Goal: Complete application form: Complete application form

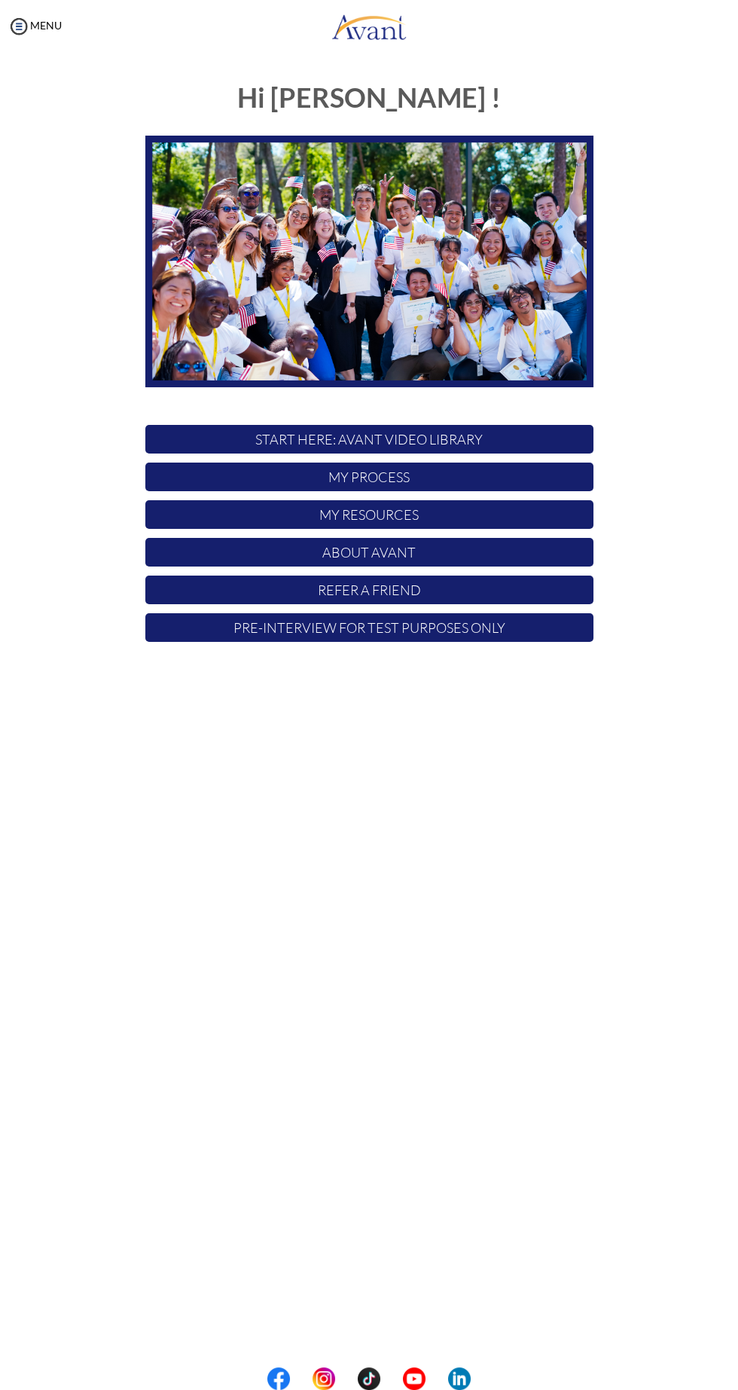
click at [521, 442] on p "START HERE: Avant Video Library" at bounding box center [369, 439] width 448 height 29
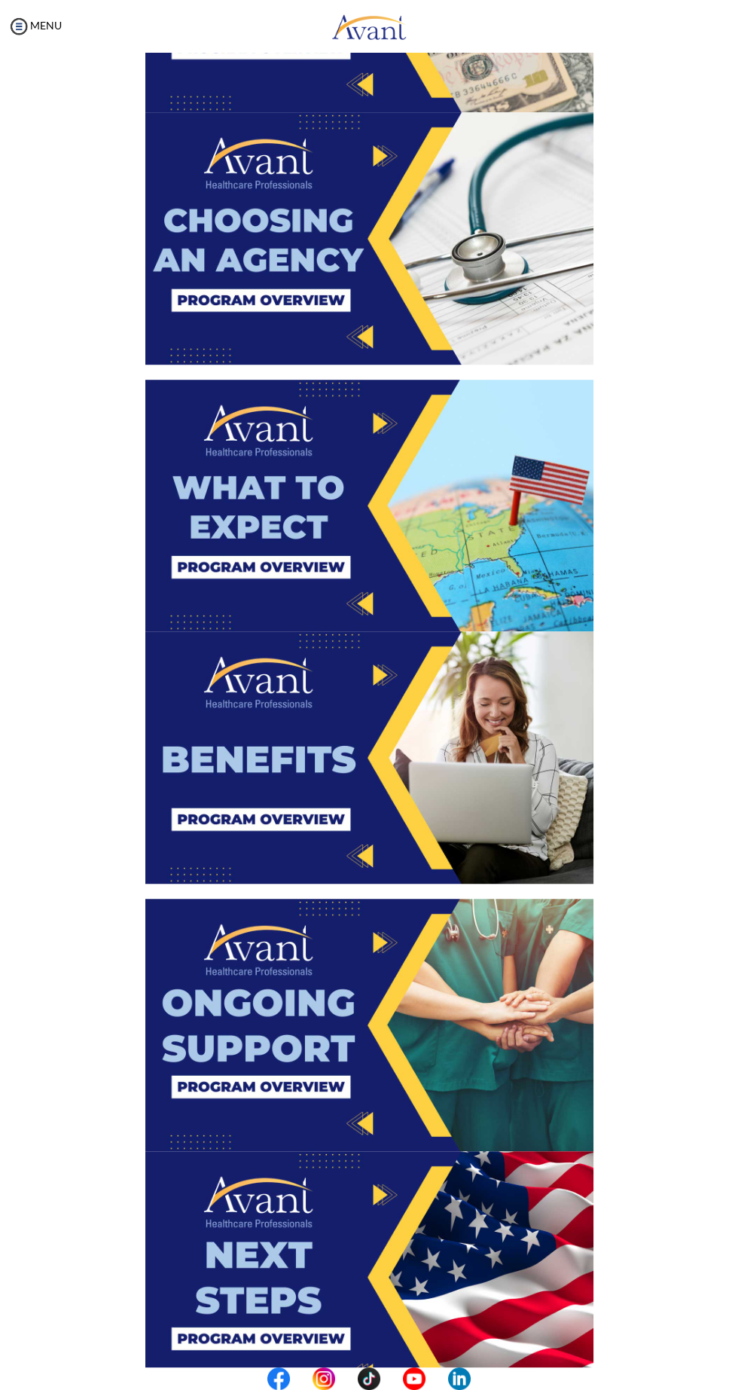
scroll to position [1534, 0]
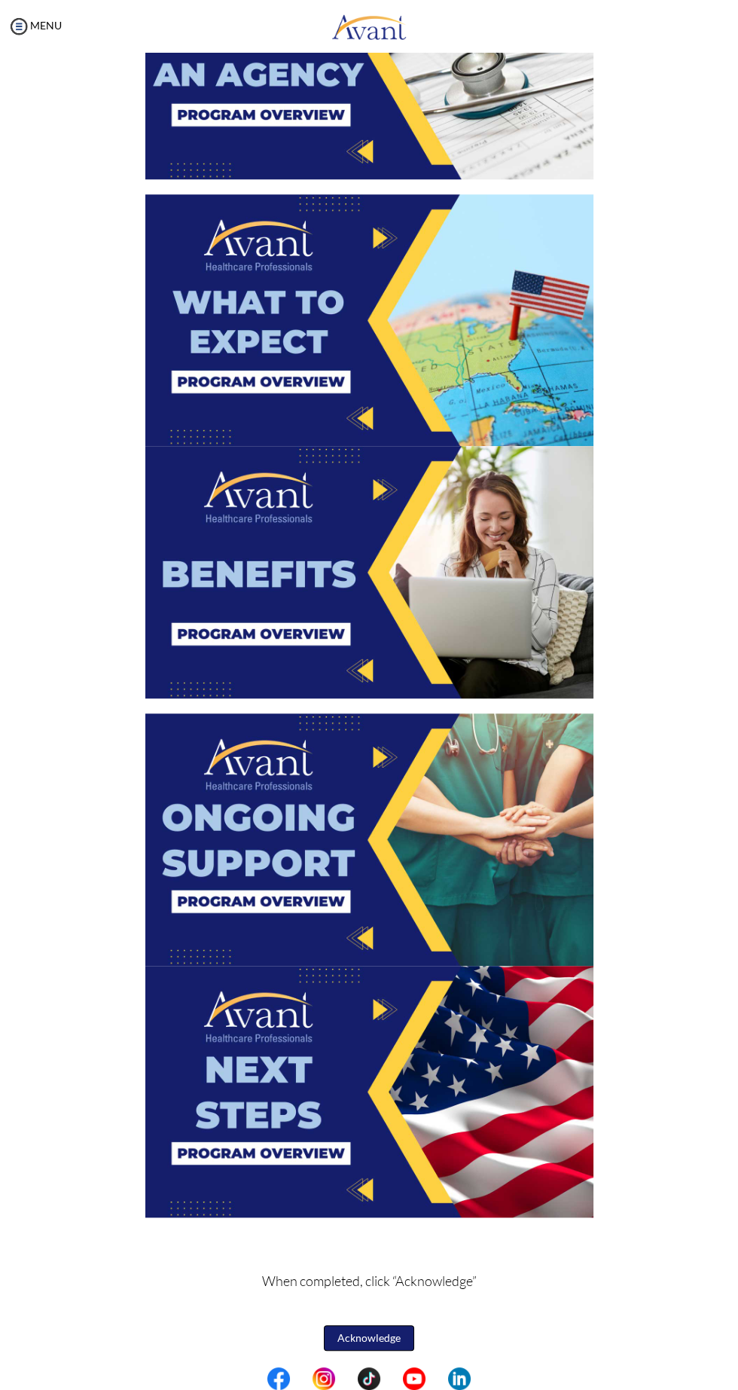
click at [380, 1333] on button "Acknowledge" at bounding box center [369, 1338] width 90 height 26
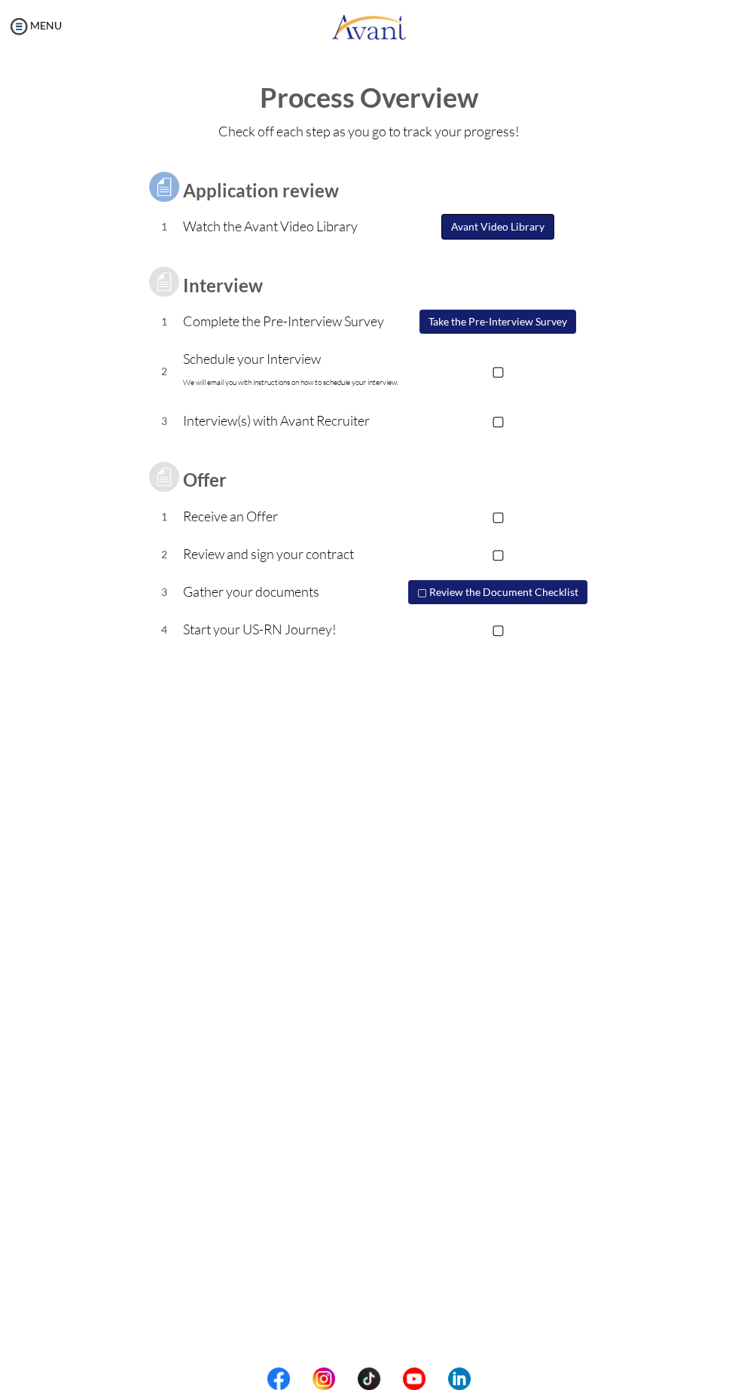
click at [492, 226] on button "Avant Video Library" at bounding box center [497, 227] width 113 height 26
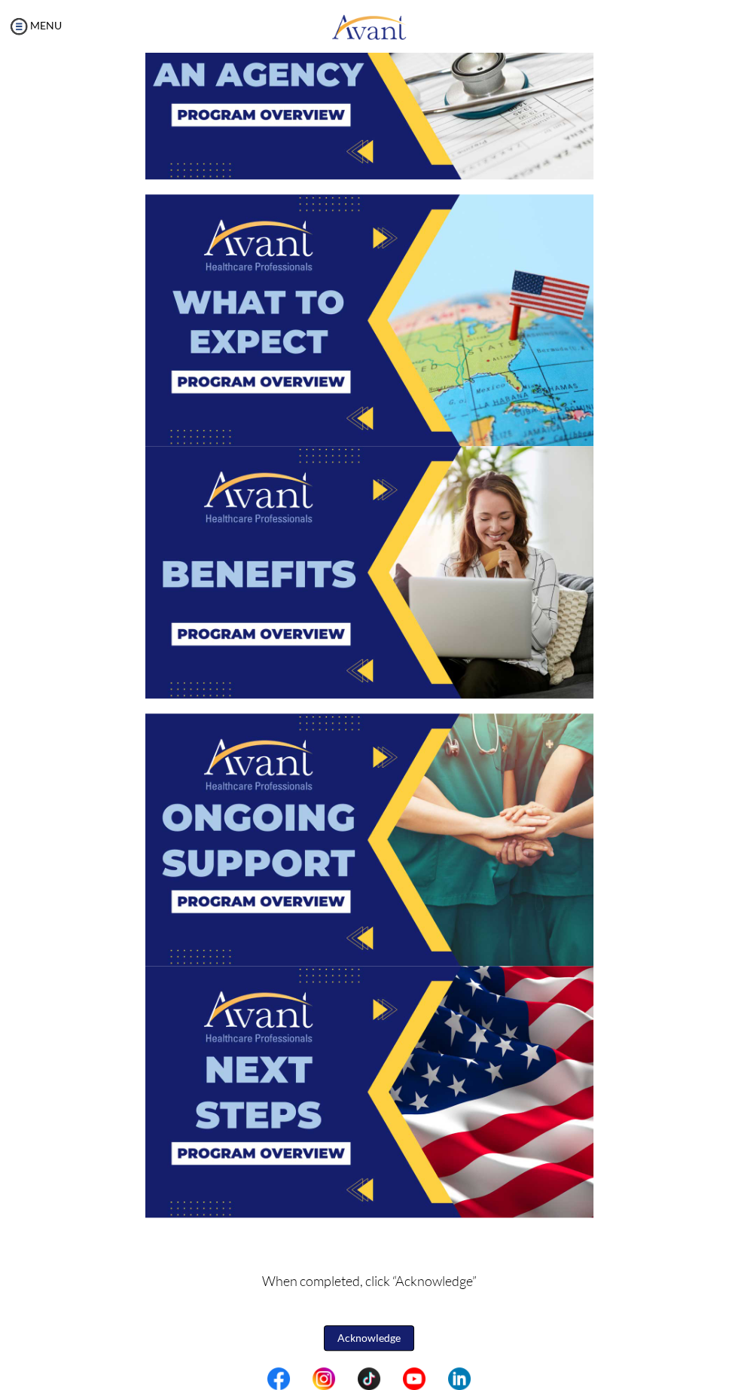
click at [386, 1330] on button "Acknowledge" at bounding box center [369, 1338] width 90 height 26
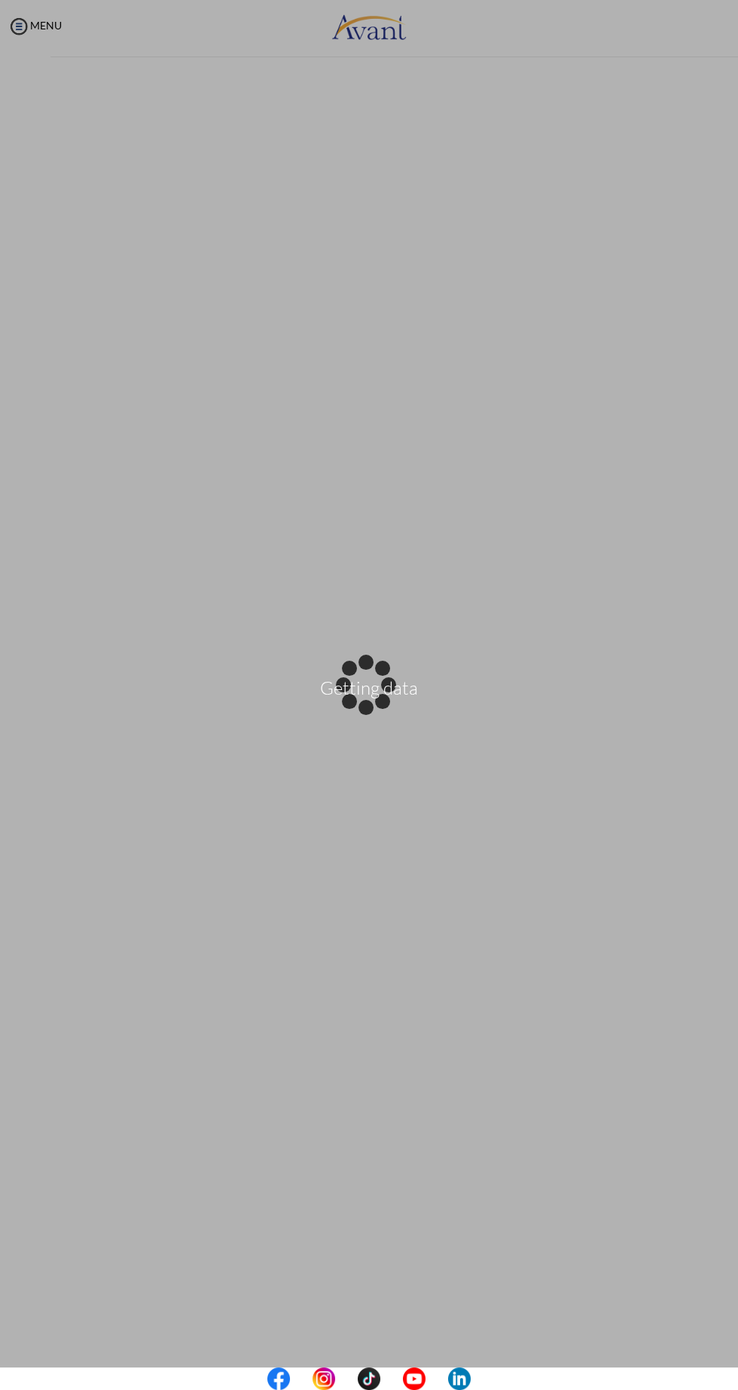
scroll to position [0, 0]
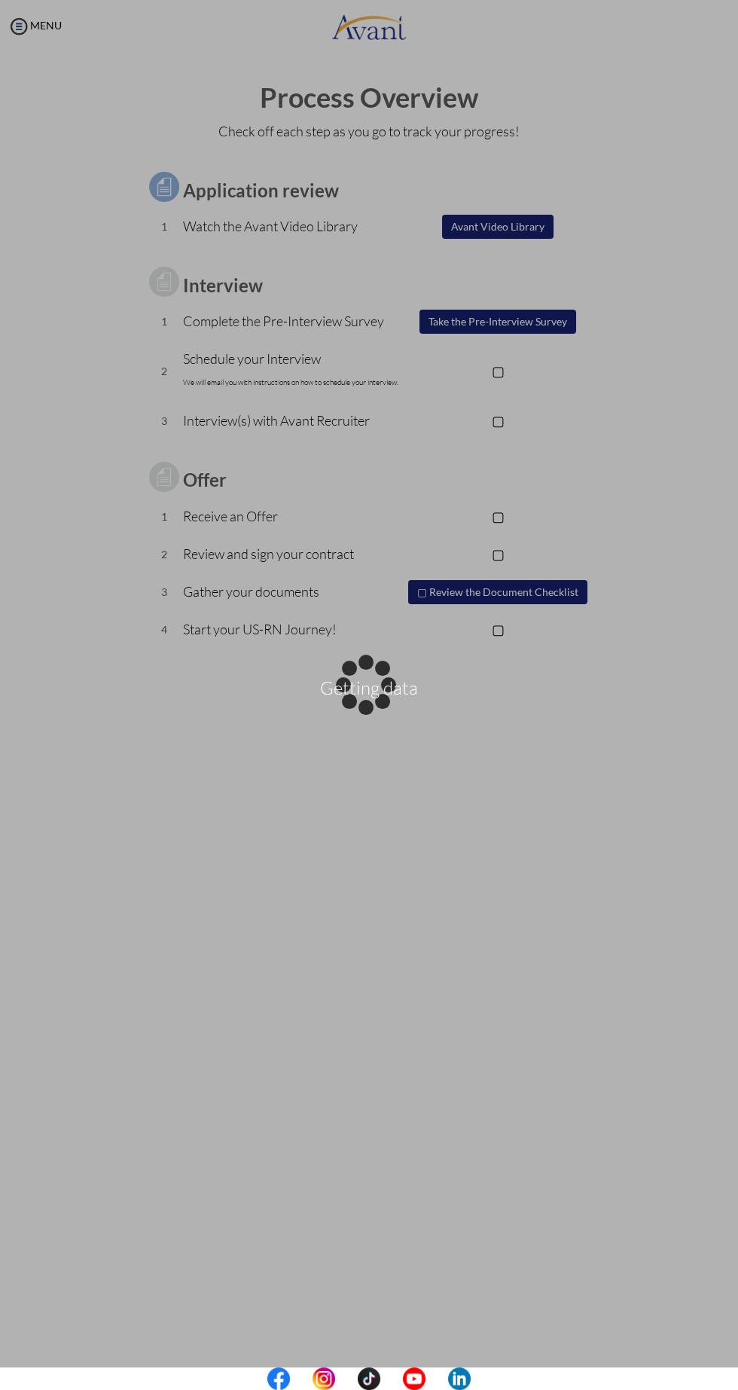
click at [380, 685] on div "Getting data" at bounding box center [369, 695] width 21 height 21
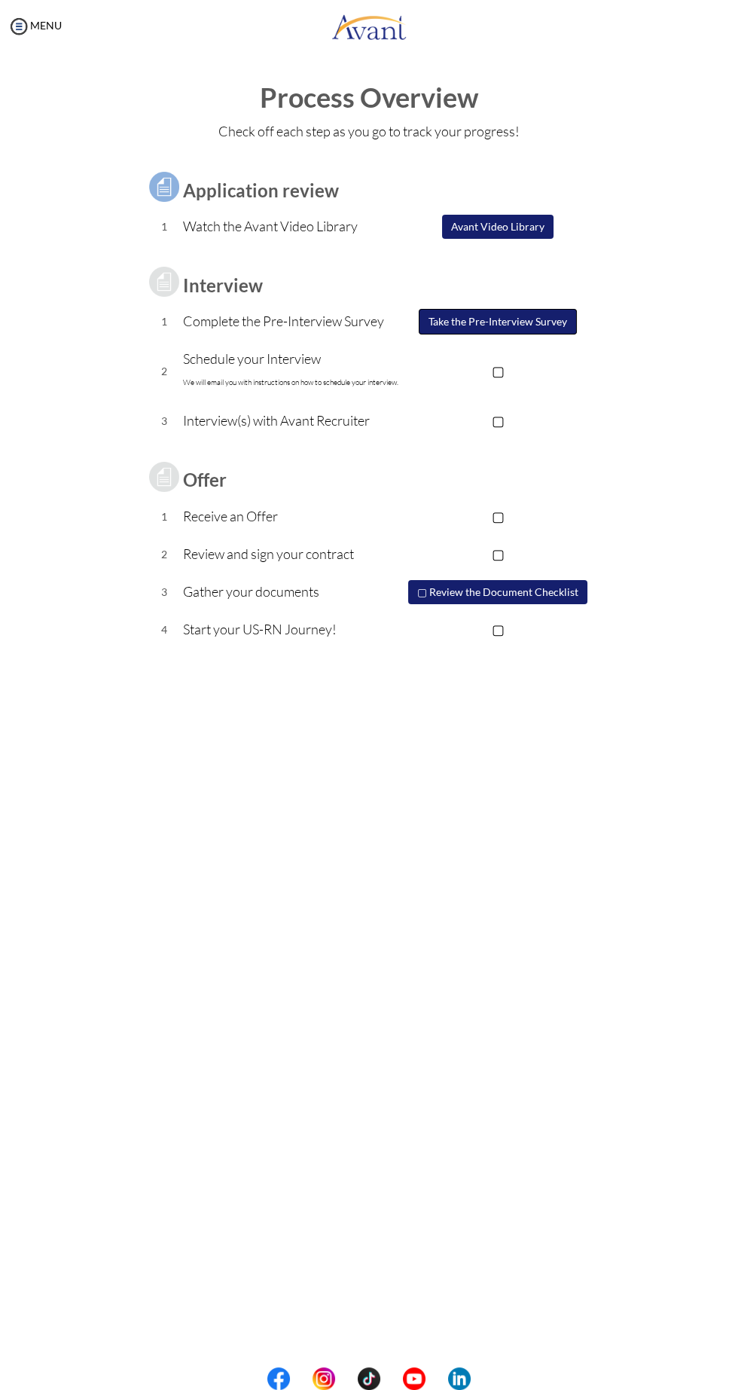
click at [493, 316] on button "Take the Pre-Interview Survey" at bounding box center [498, 322] width 158 height 26
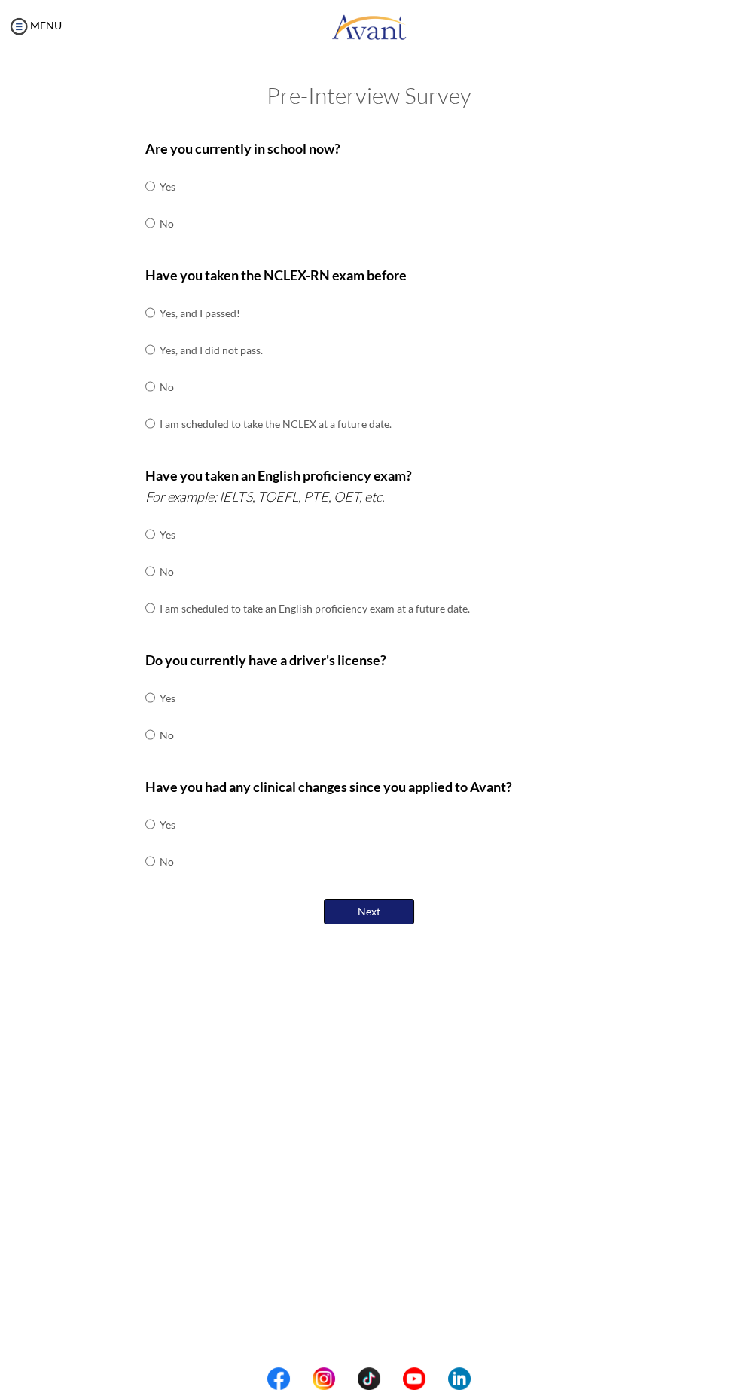
click at [392, 911] on button "Next" at bounding box center [369, 912] width 90 height 26
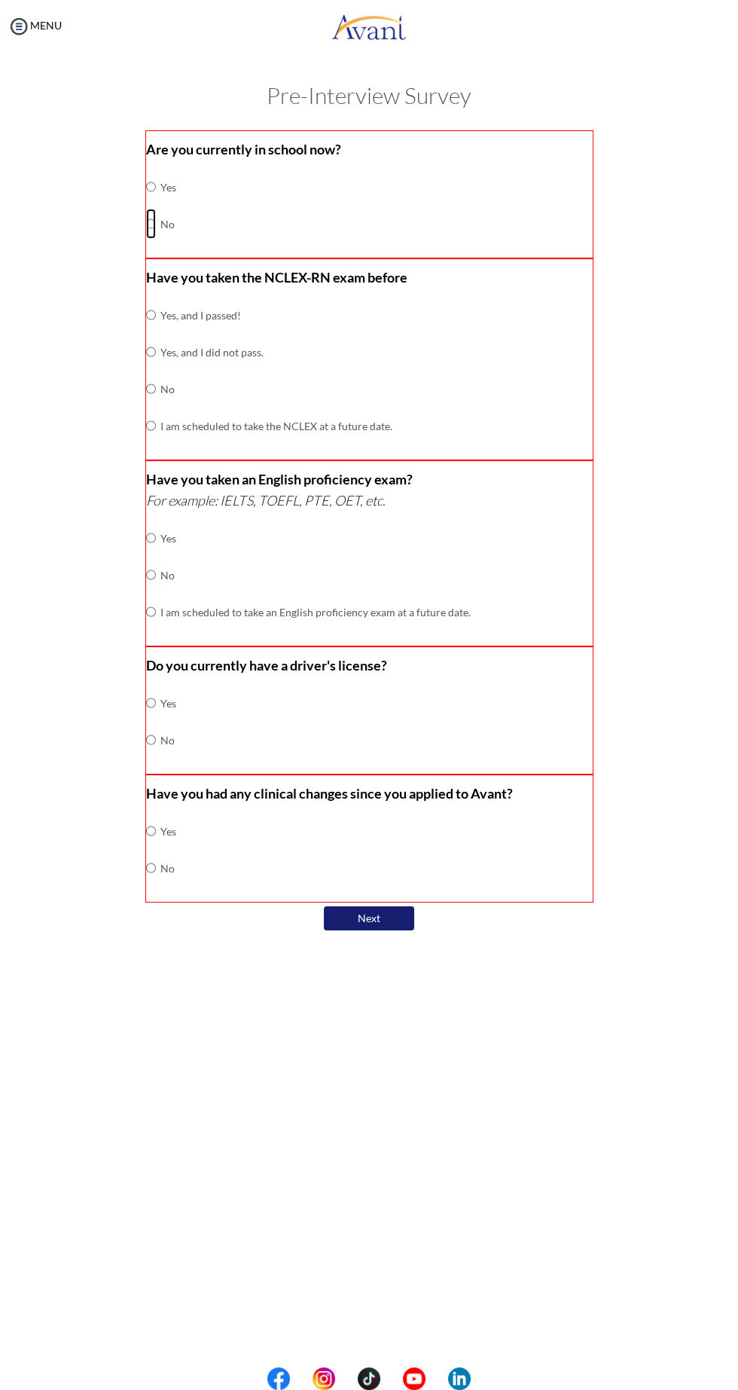
click at [151, 202] on input "radio" at bounding box center [151, 187] width 10 height 30
radio input "true"
click at [151, 330] on input "radio" at bounding box center [151, 315] width 10 height 30
radio input "true"
click at [149, 553] on input "radio" at bounding box center [151, 538] width 10 height 30
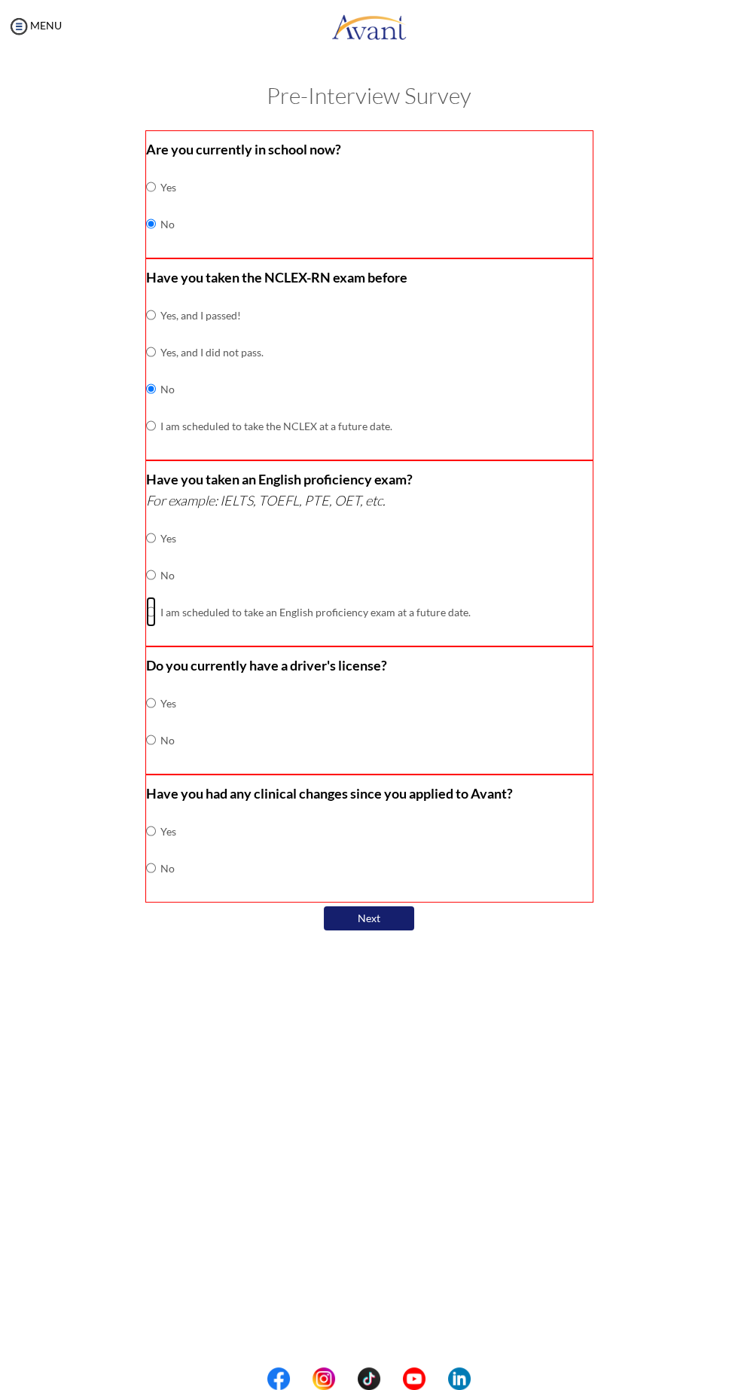
radio input "true"
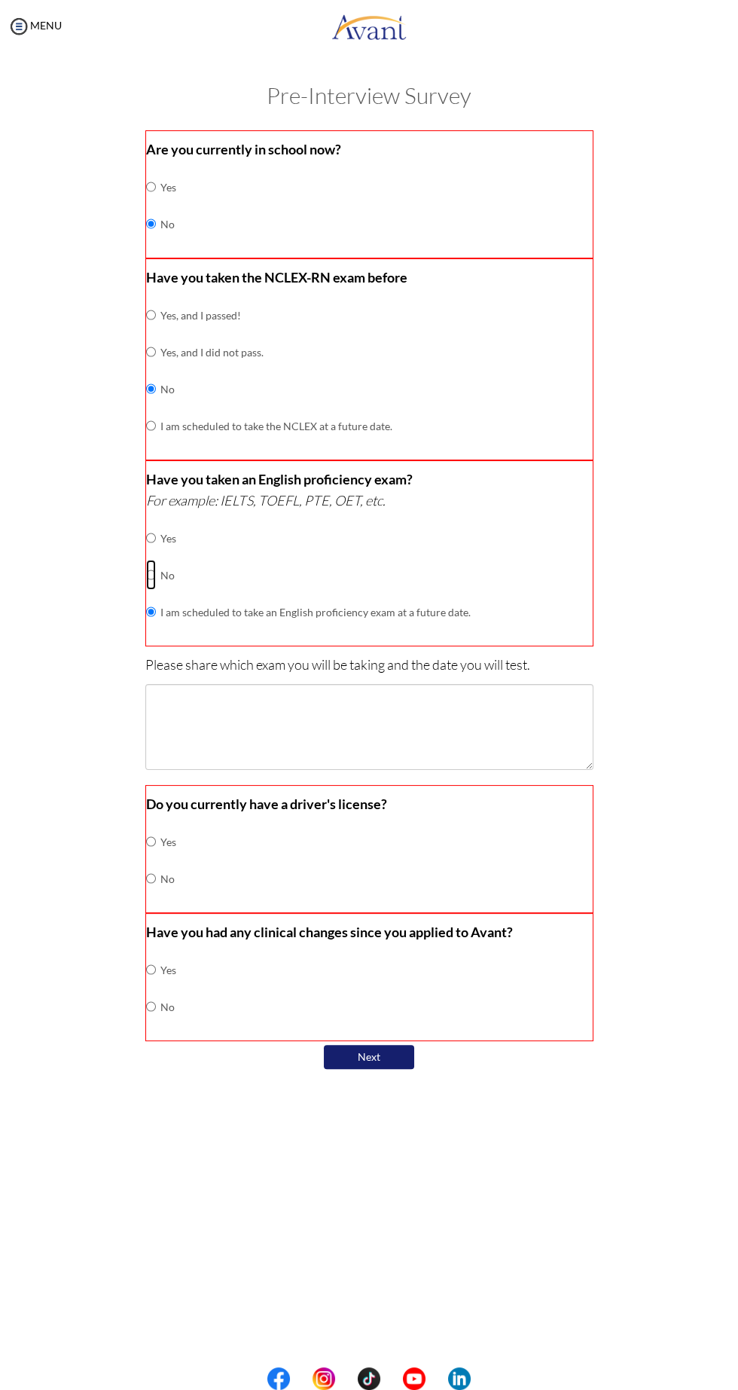
click at [151, 553] on input "radio" at bounding box center [151, 538] width 10 height 30
radio input "true"
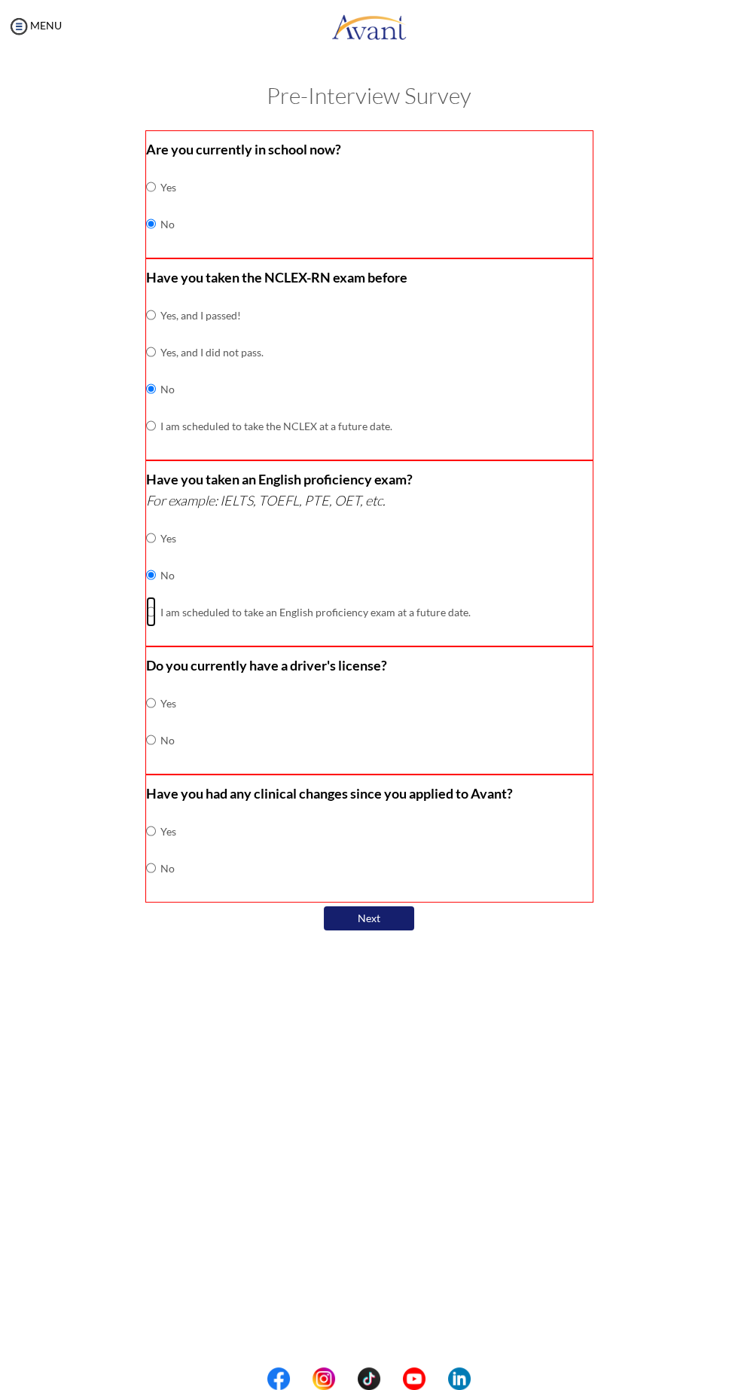
click at [151, 553] on input "radio" at bounding box center [151, 538] width 10 height 30
radio input "true"
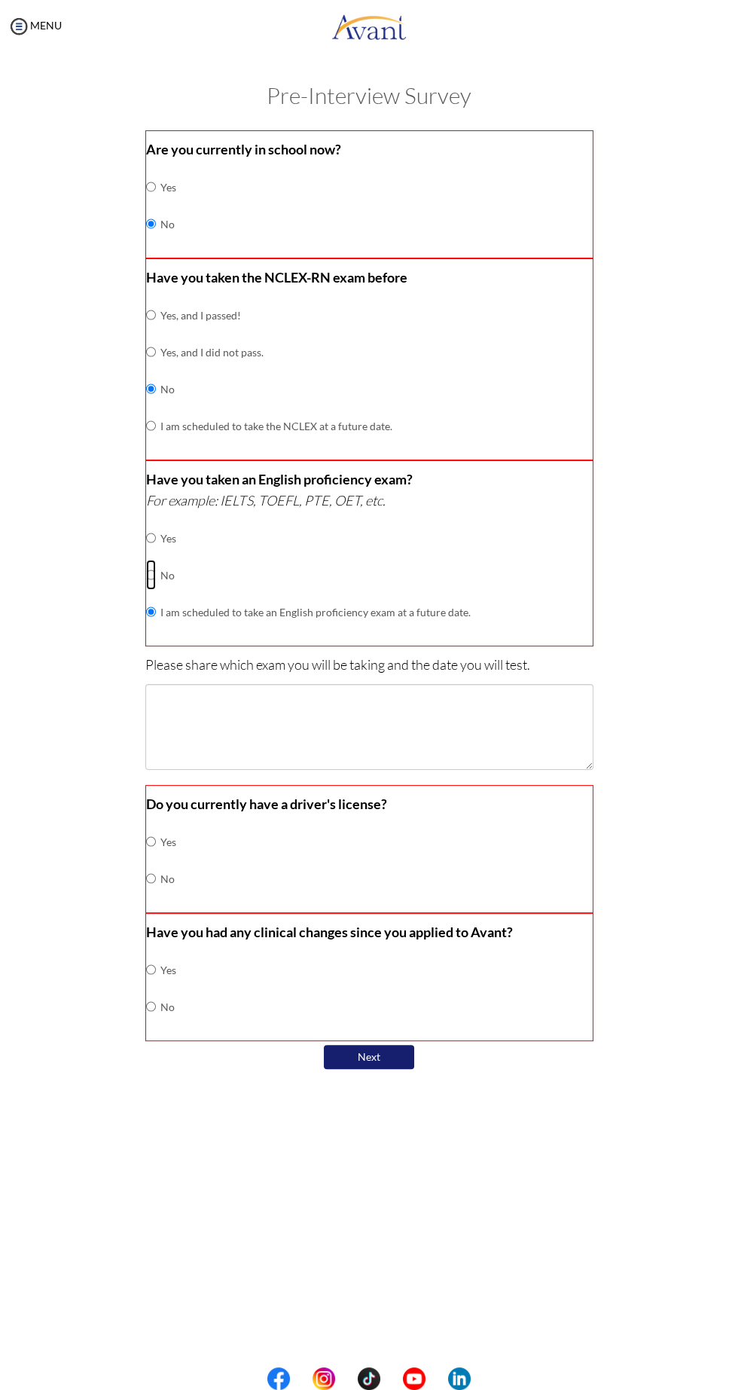
click at [146, 553] on input "radio" at bounding box center [151, 538] width 10 height 30
radio input "true"
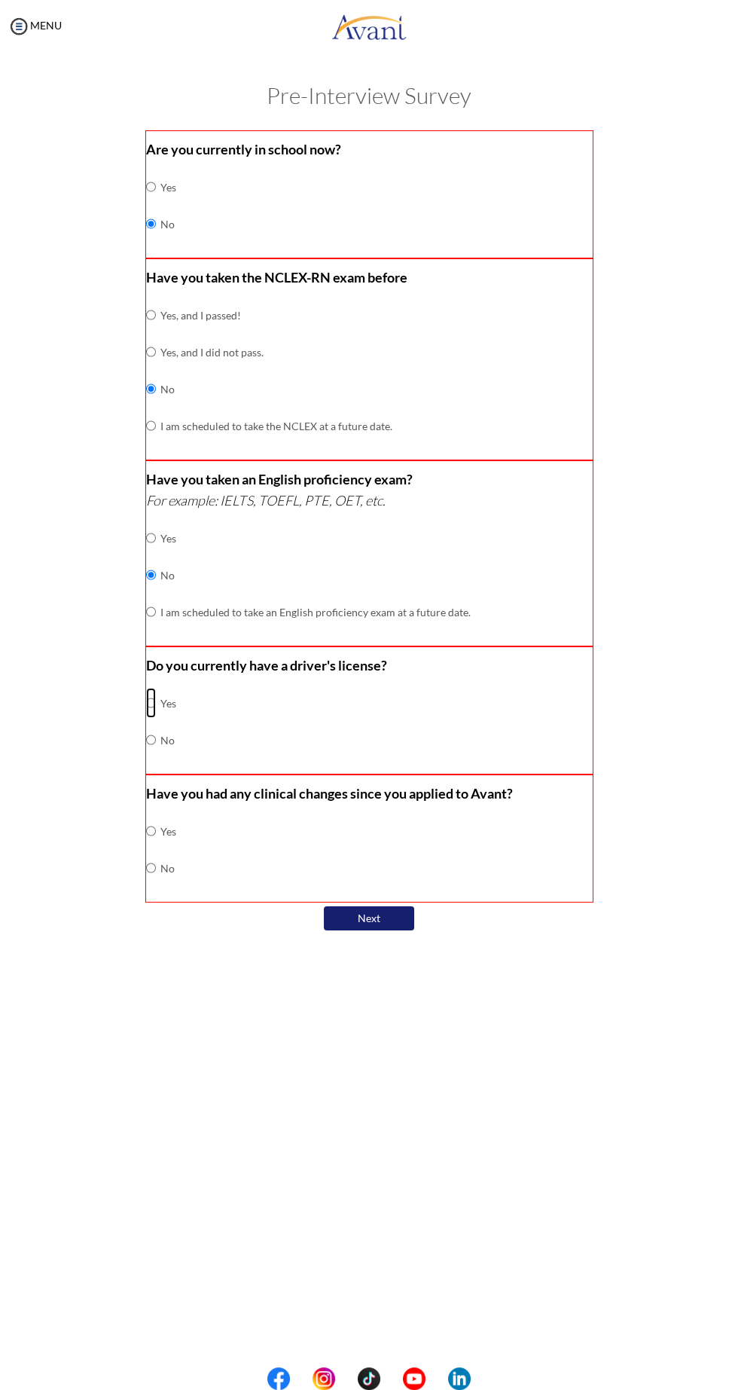
click at [146, 695] on input "radio" at bounding box center [151, 703] width 10 height 30
radio input "true"
click at [156, 846] on input "radio" at bounding box center [151, 831] width 10 height 30
radio input "true"
click at [466, 1151] on div "My Status What is the next step? We would like you to watch the introductory vi…" at bounding box center [369, 748] width 738 height 1390
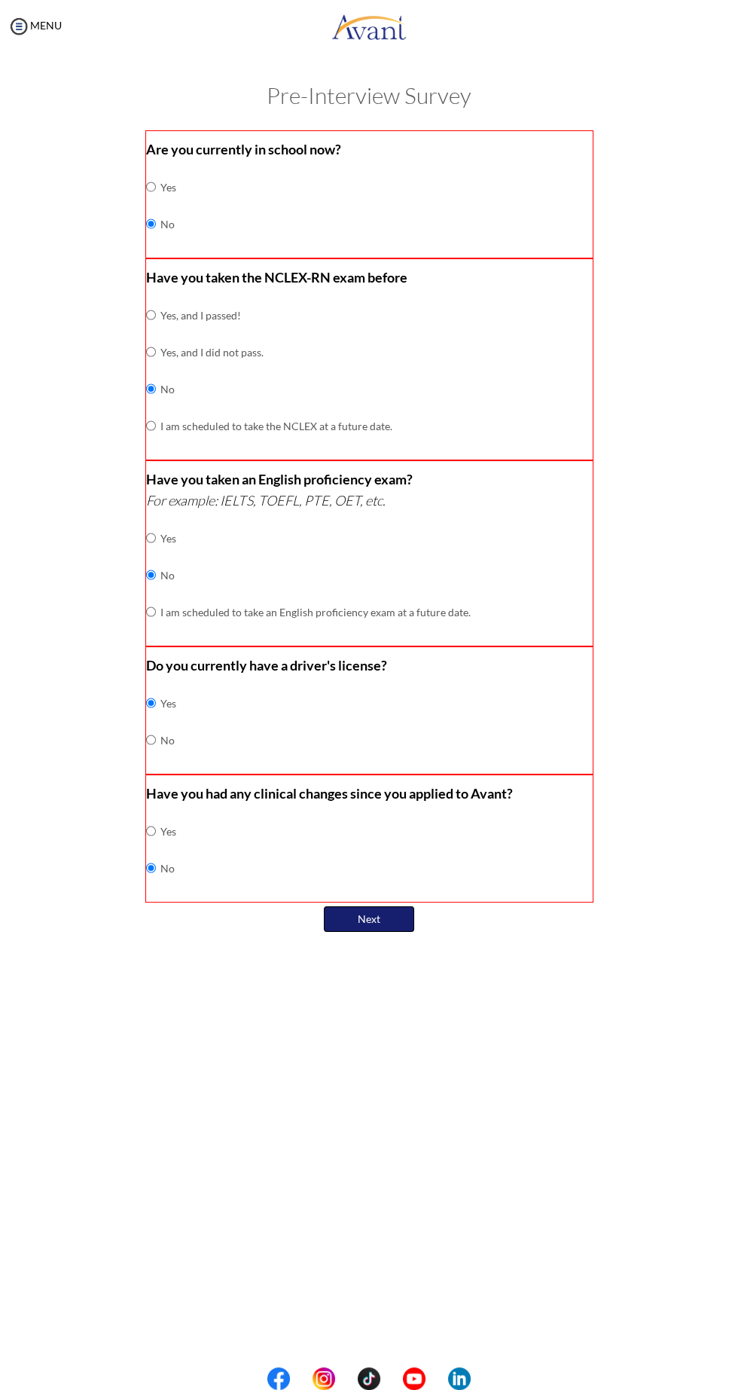
click at [389, 916] on button "Next" at bounding box center [369, 919] width 90 height 26
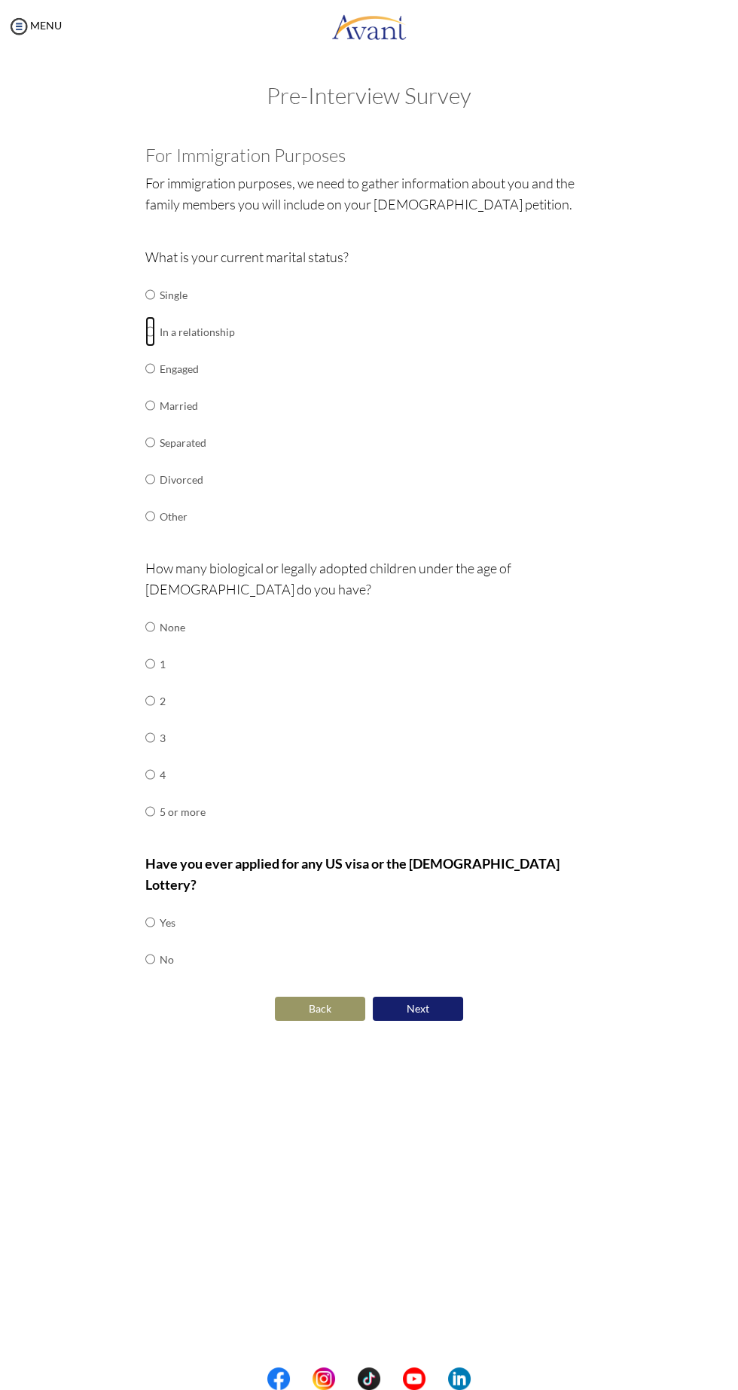
click at [151, 310] on input "radio" at bounding box center [150, 294] width 10 height 30
radio input "true"
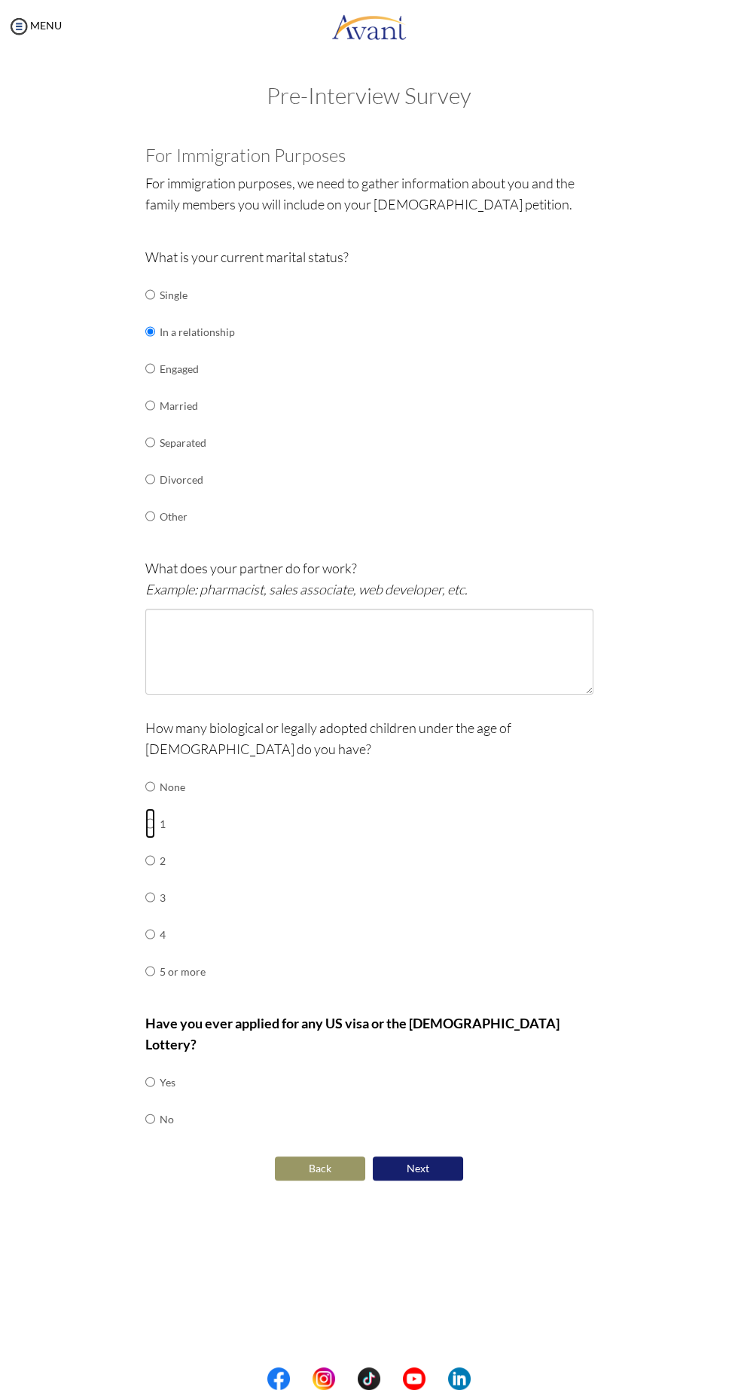
click at [148, 802] on input "radio" at bounding box center [150, 786] width 10 height 30
radio input "true"
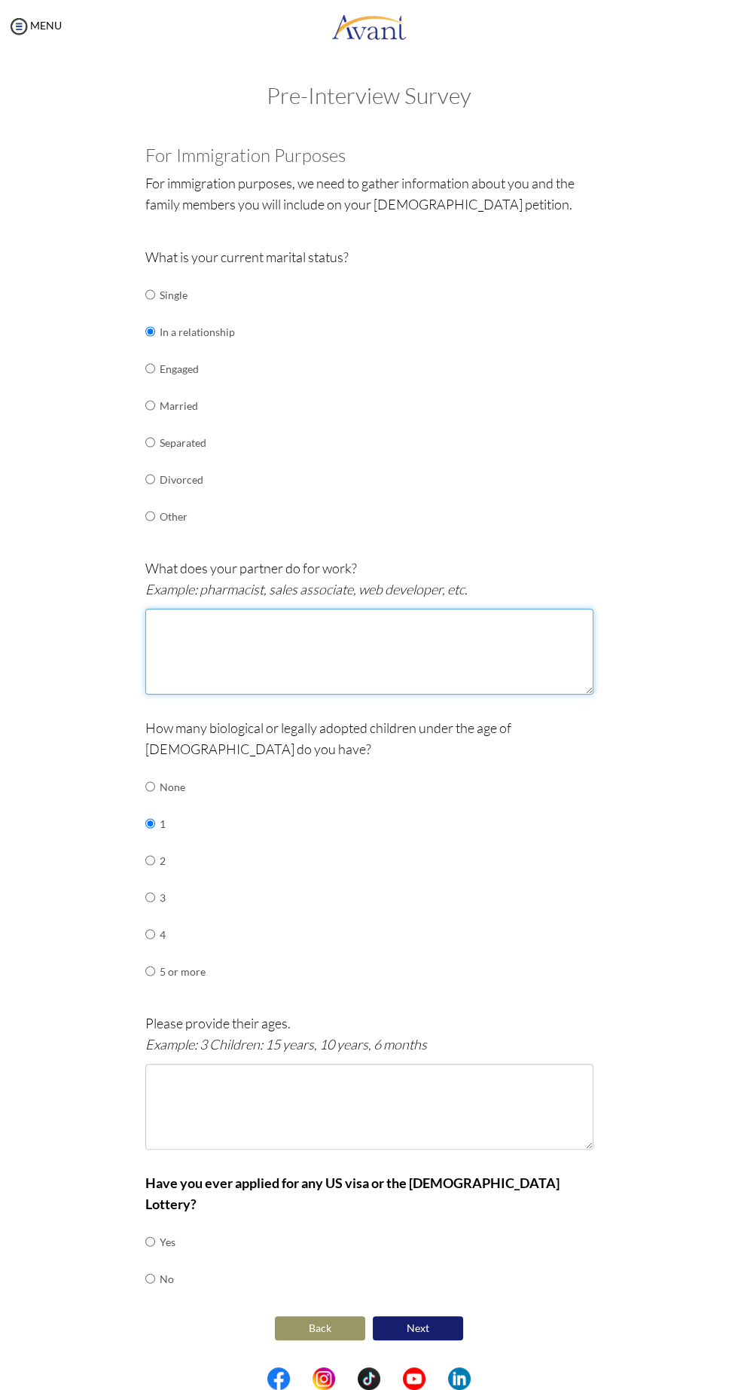
click at [208, 624] on textarea at bounding box center [369, 652] width 448 height 86
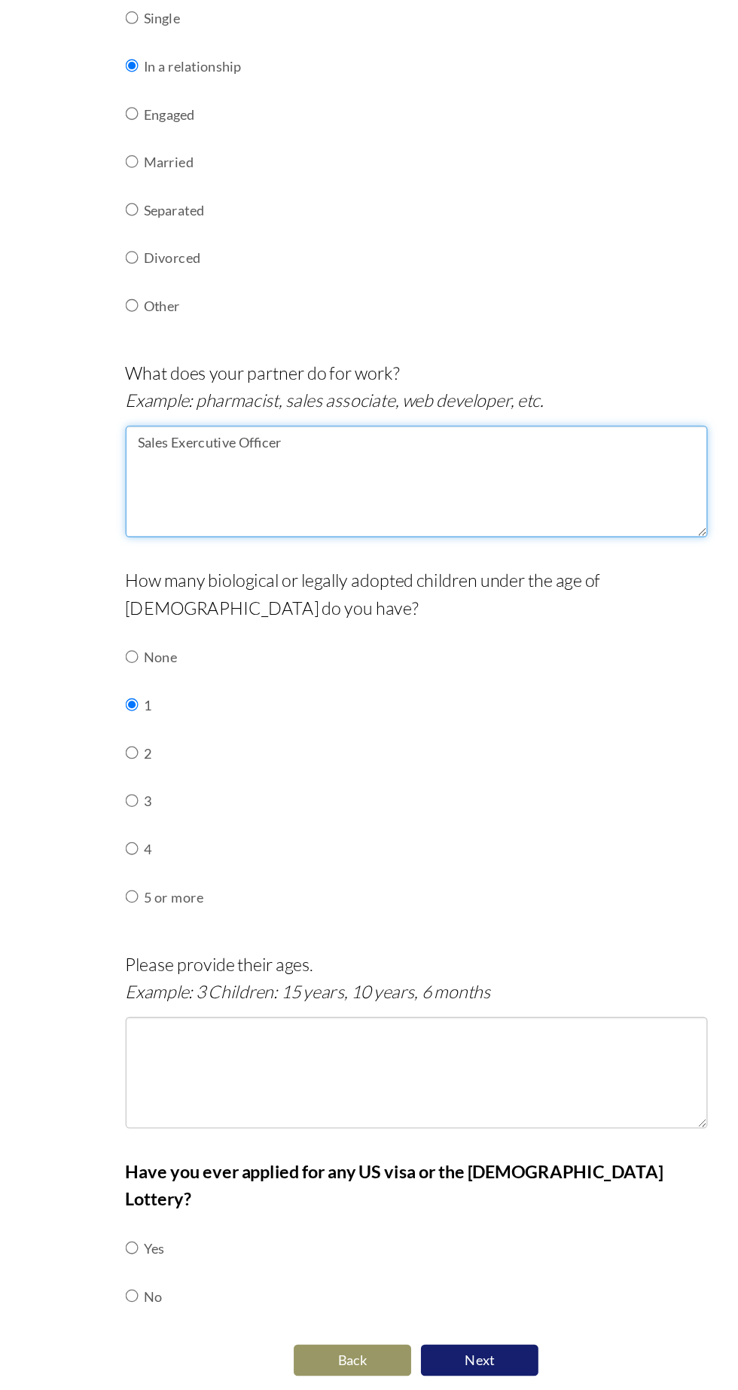
type textarea "Sales Exercutive Officer"
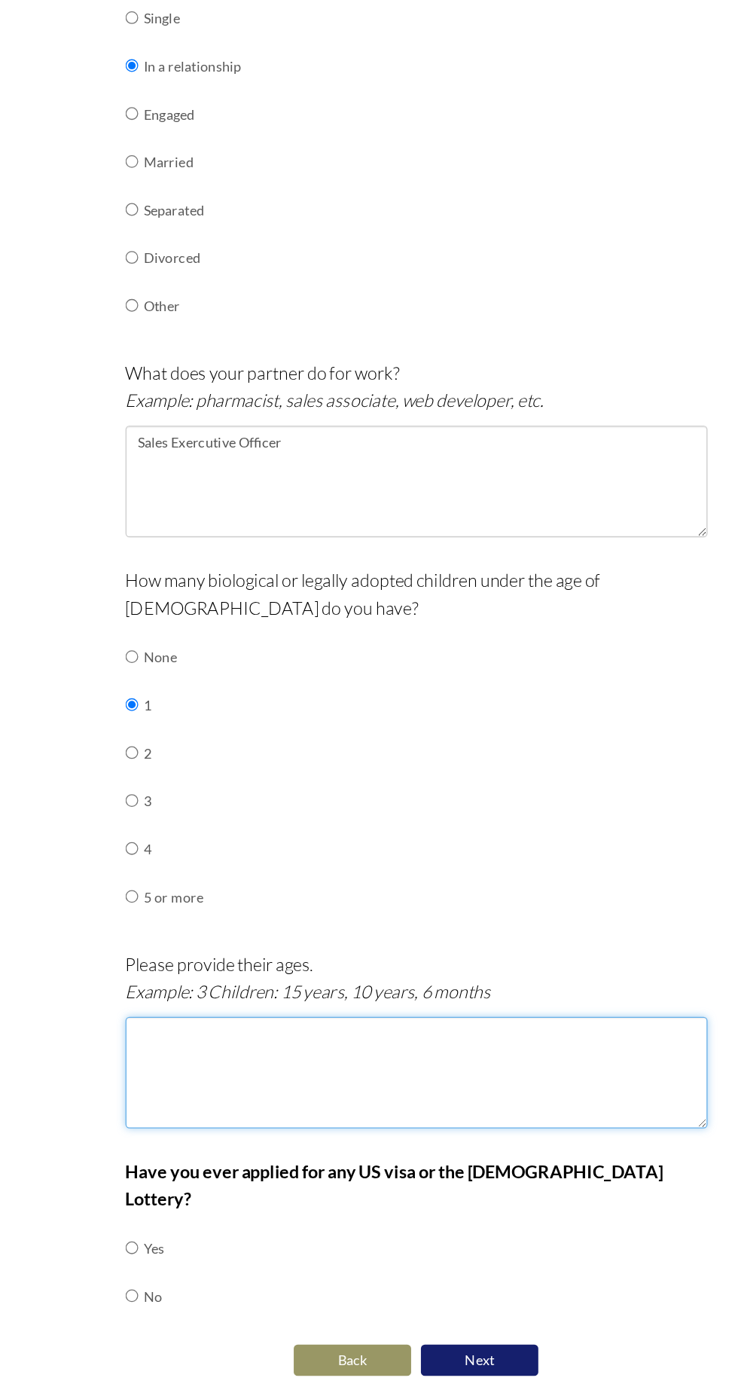
click at [179, 1083] on textarea at bounding box center [369, 1107] width 448 height 86
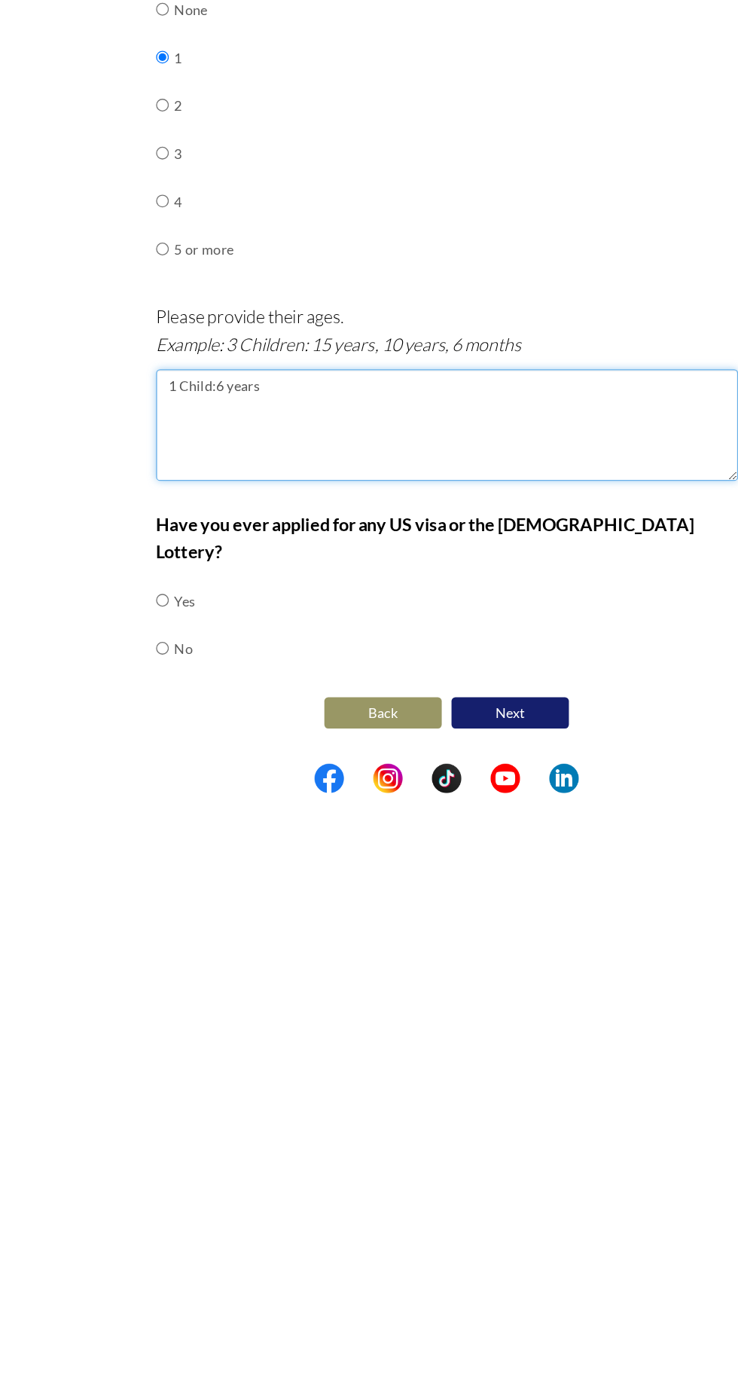
type textarea "1 Child:6 years"
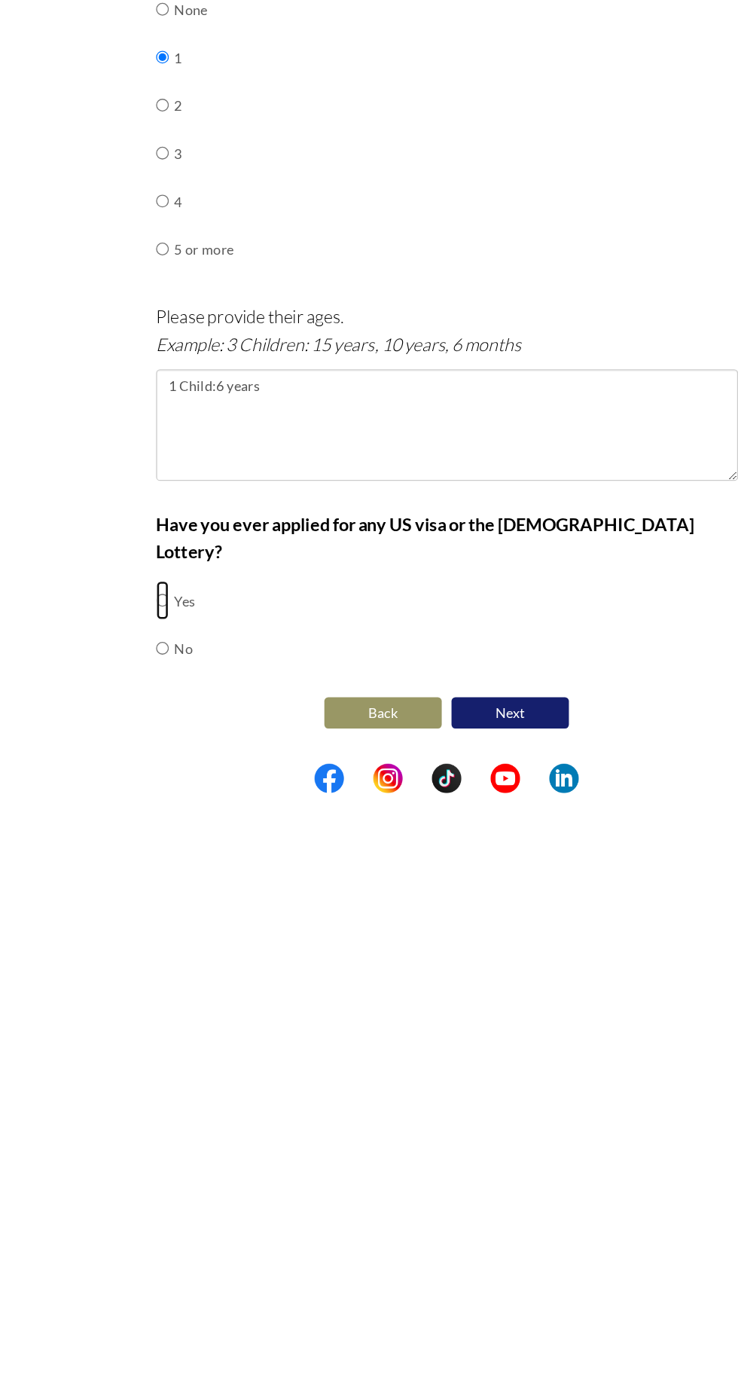
click at [148, 1232] on input "radio" at bounding box center [150, 1241] width 10 height 30
radio input "true"
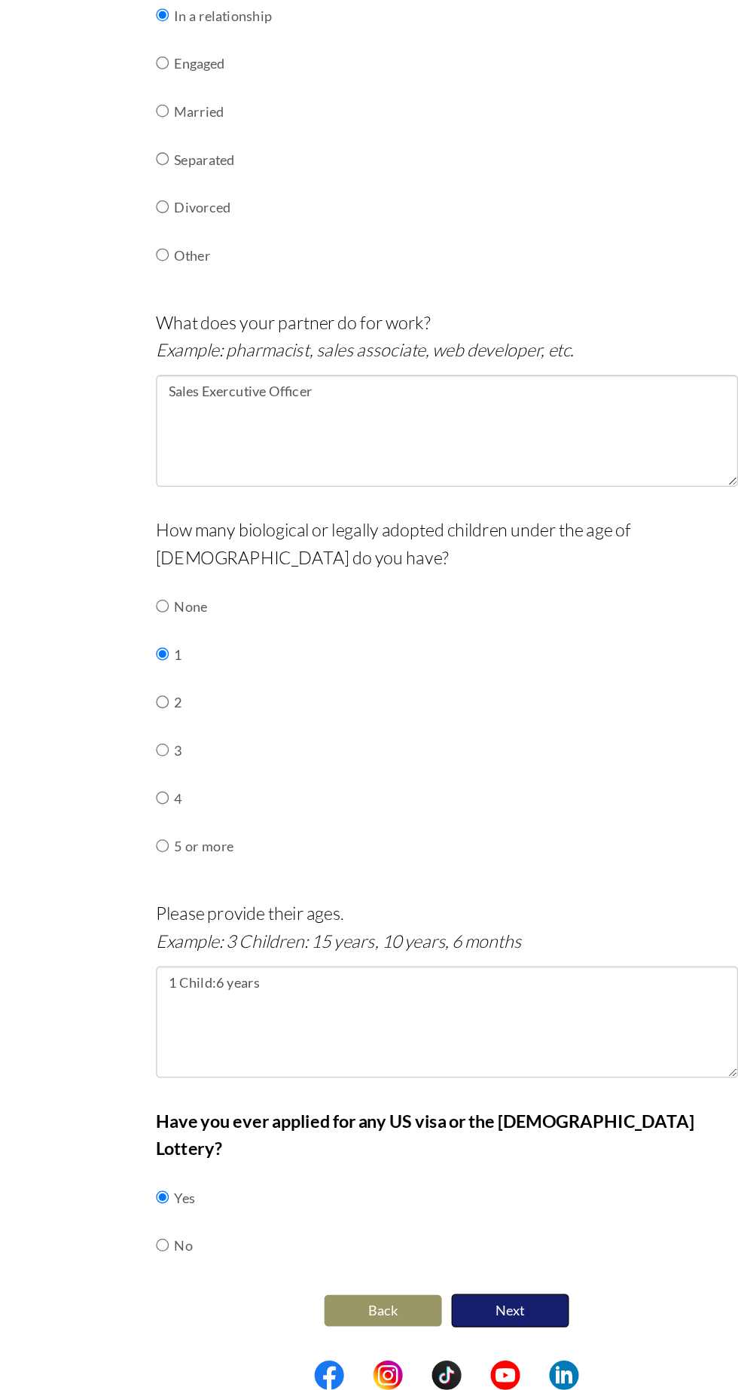
click at [417, 1316] on button "Next" at bounding box center [418, 1329] width 90 height 26
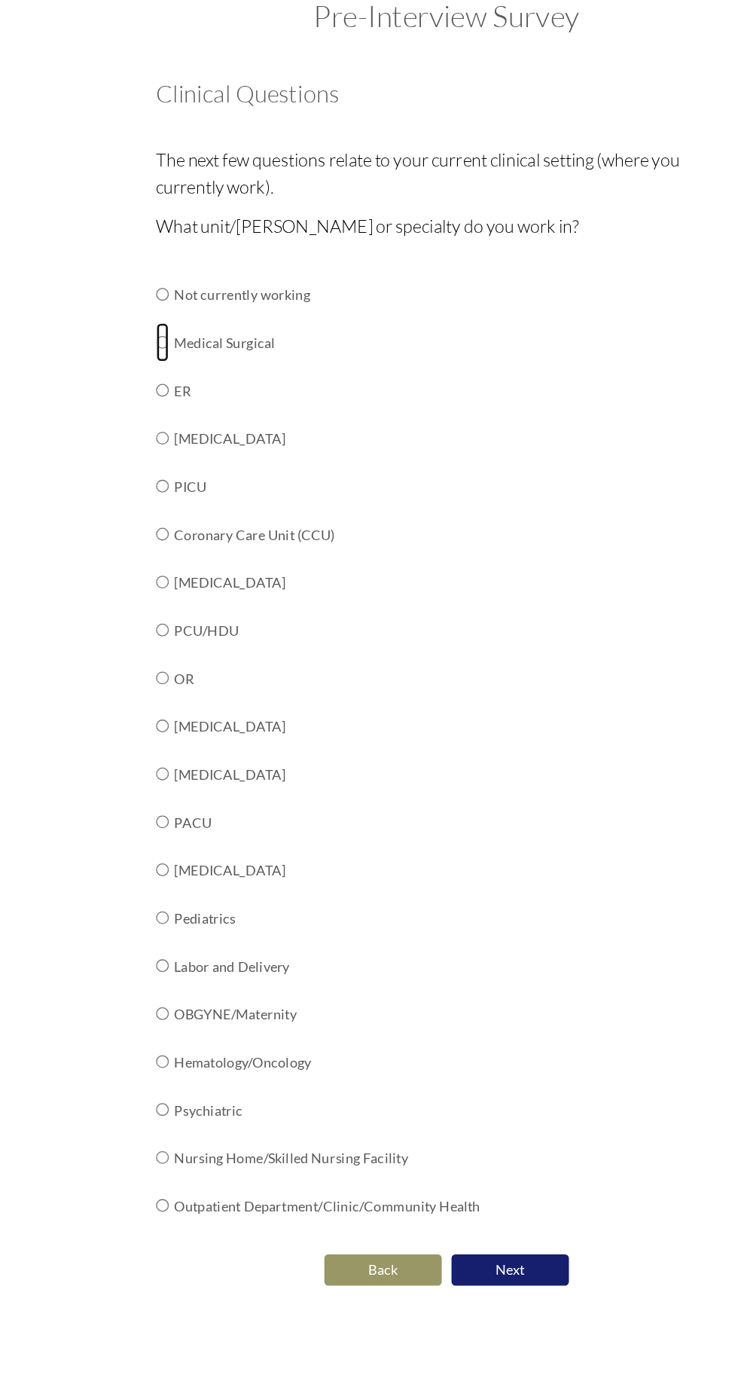
click at [151, 325] on input "radio" at bounding box center [150, 310] width 10 height 30
radio input "true"
click at [422, 1061] on button "Next" at bounding box center [418, 1062] width 90 height 26
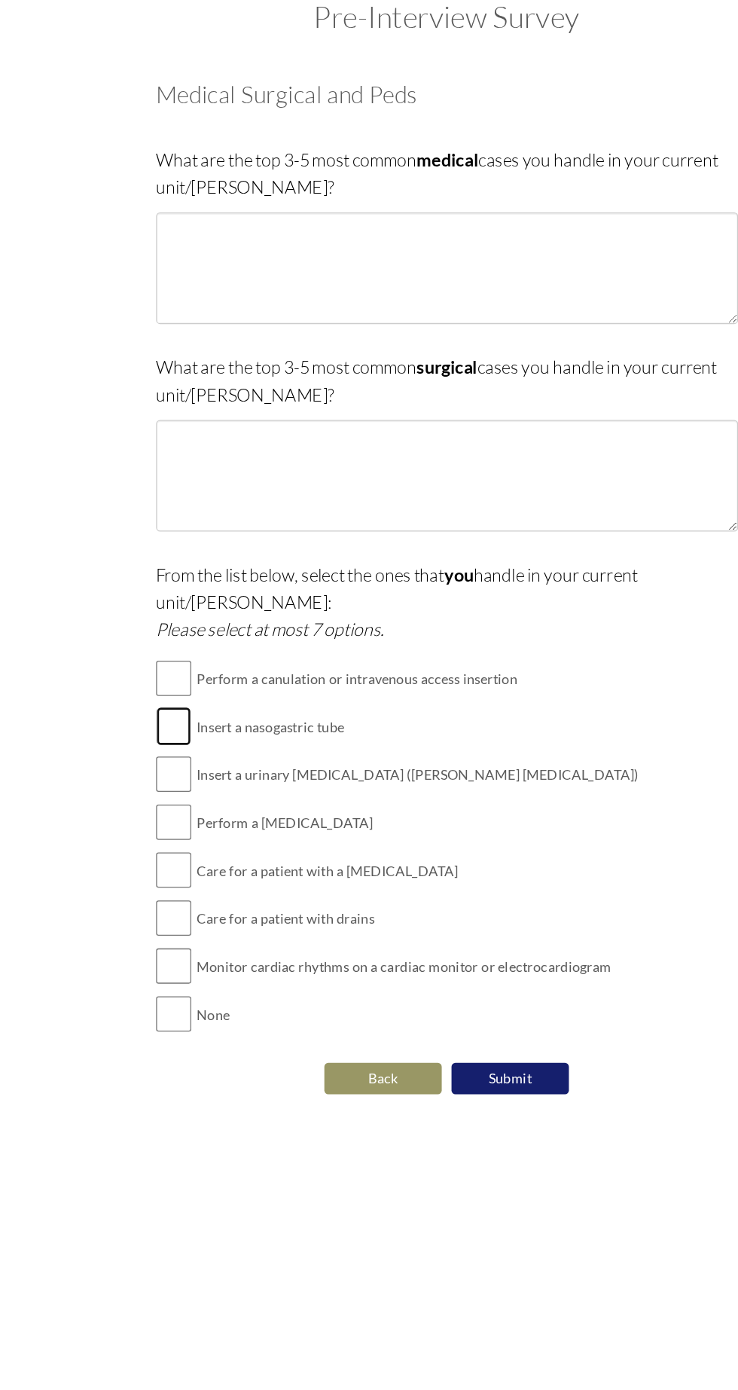
click at [151, 627] on input "checkbox" at bounding box center [158, 642] width 27 height 30
click at [154, 629] on input "checkbox" at bounding box center [158, 642] width 27 height 30
click at [164, 627] on input "checkbox" at bounding box center [158, 642] width 27 height 30
checkbox input "true"
click at [158, 590] on input "checkbox" at bounding box center [158, 605] width 27 height 30
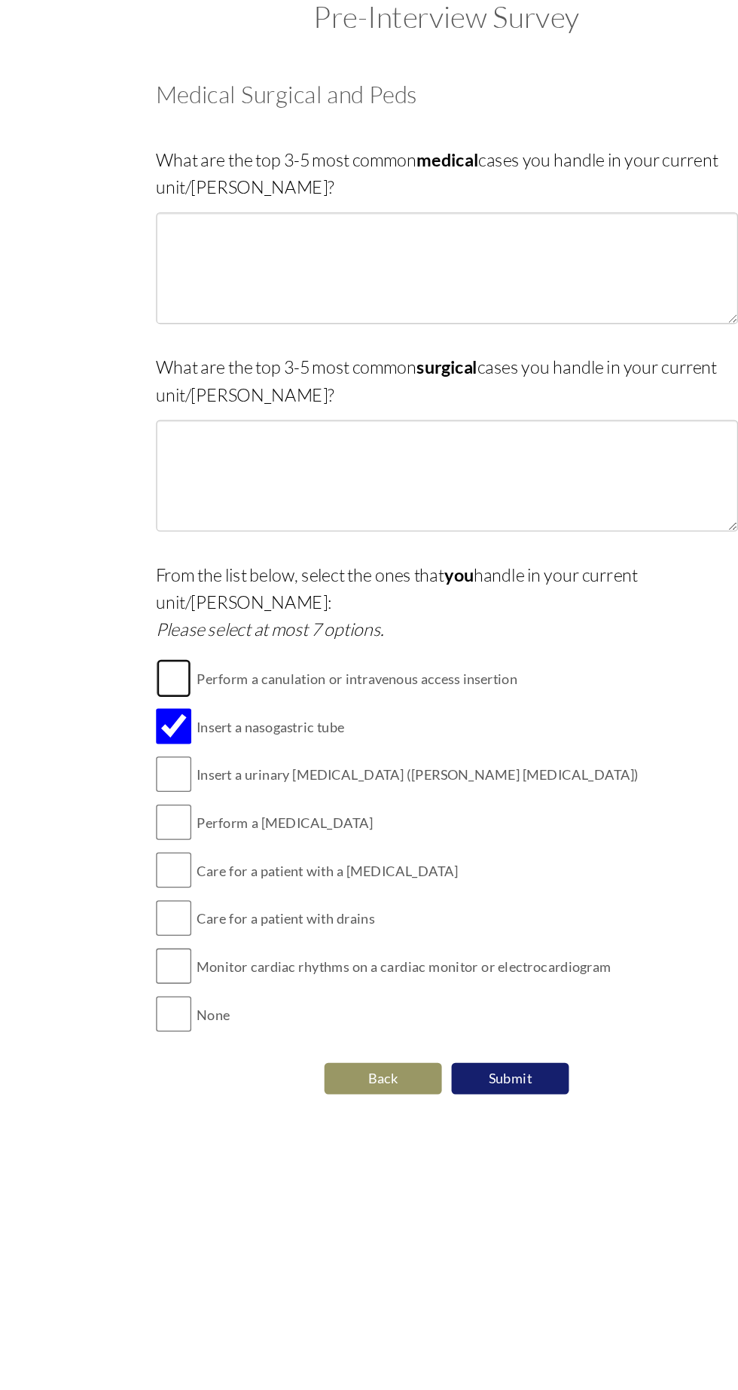
checkbox input "true"
click at [152, 664] on input "checkbox" at bounding box center [158, 679] width 27 height 30
checkbox input "true"
click at [163, 701] on input "checkbox" at bounding box center [158, 716] width 27 height 30
checkbox input "true"
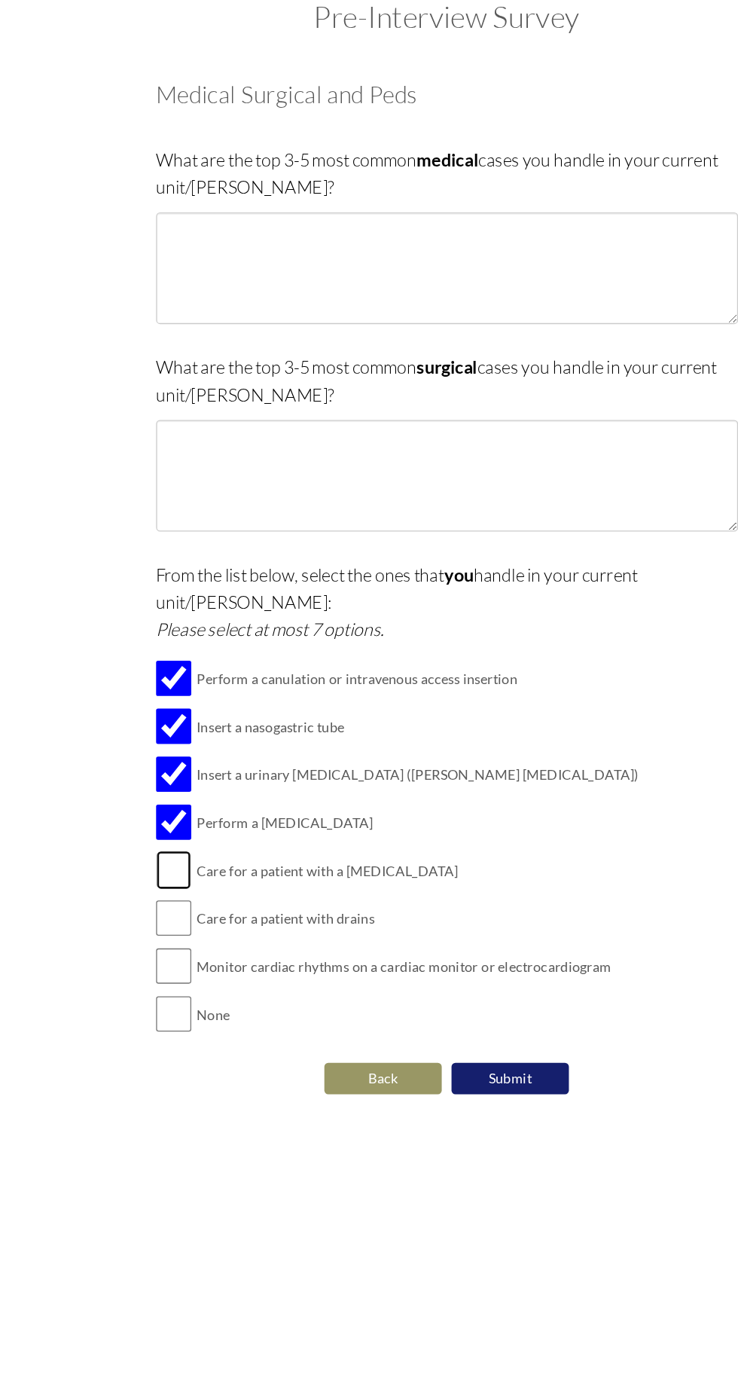
click at [168, 737] on input "checkbox" at bounding box center [158, 752] width 27 height 30
checkbox input "true"
click at [164, 774] on input "checkbox" at bounding box center [158, 789] width 27 height 30
checkbox input "true"
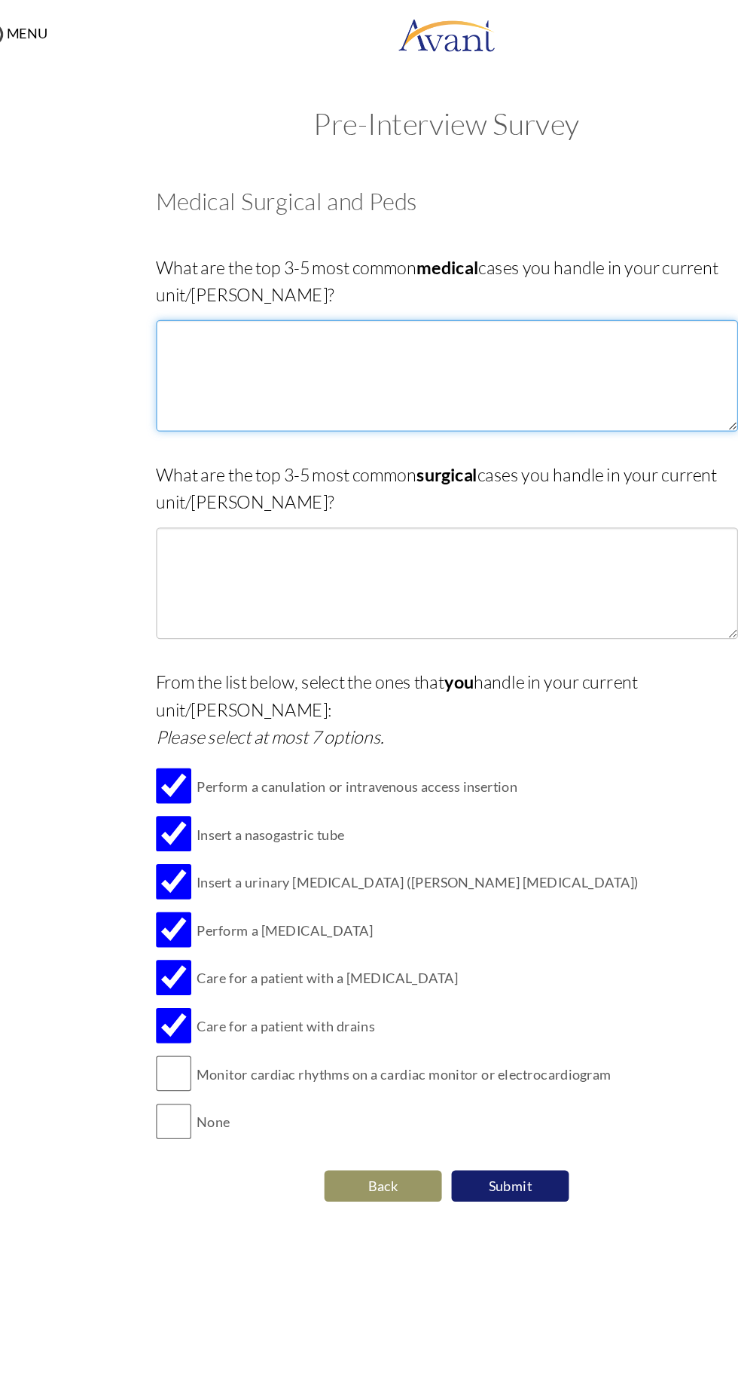
click at [209, 260] on textarea at bounding box center [369, 289] width 448 height 86
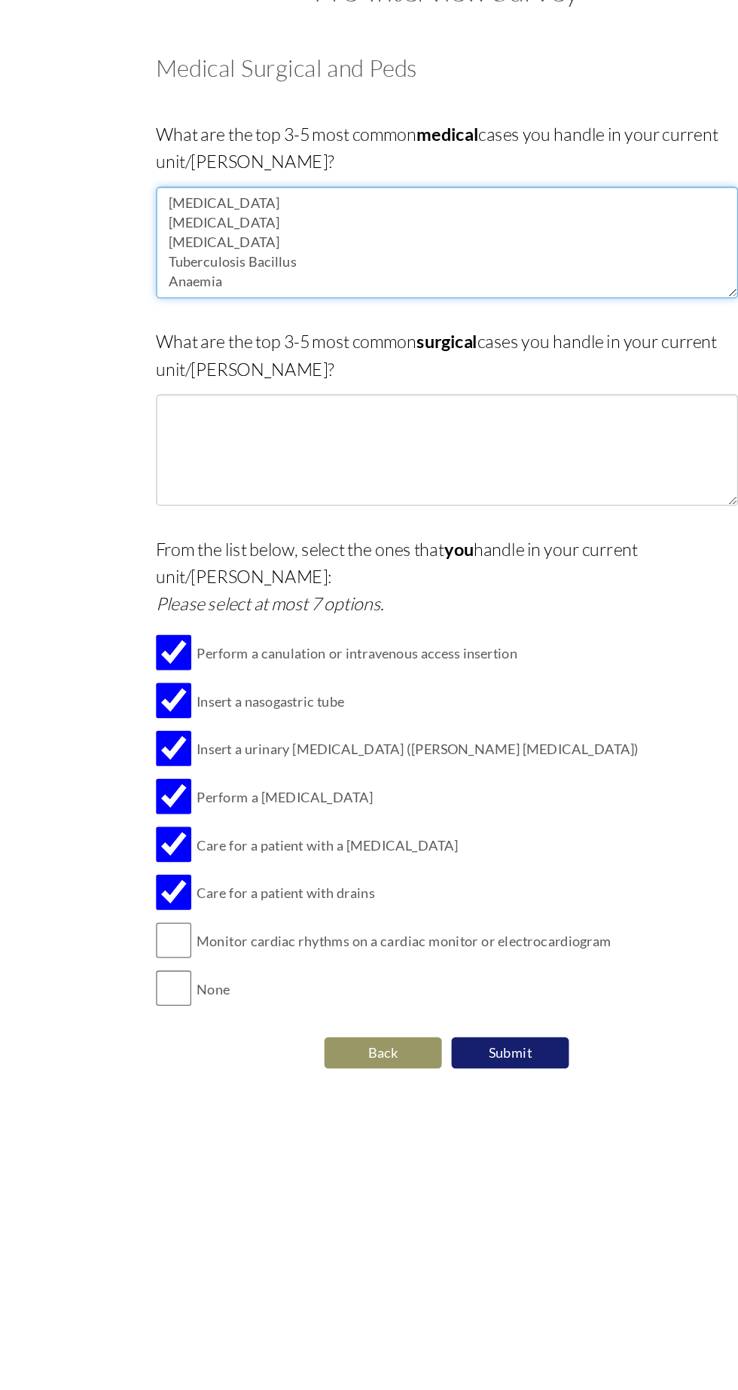
type textarea "Diabetes Hypertension Pneumonia Tuberculosis Bacillus Anaemia"
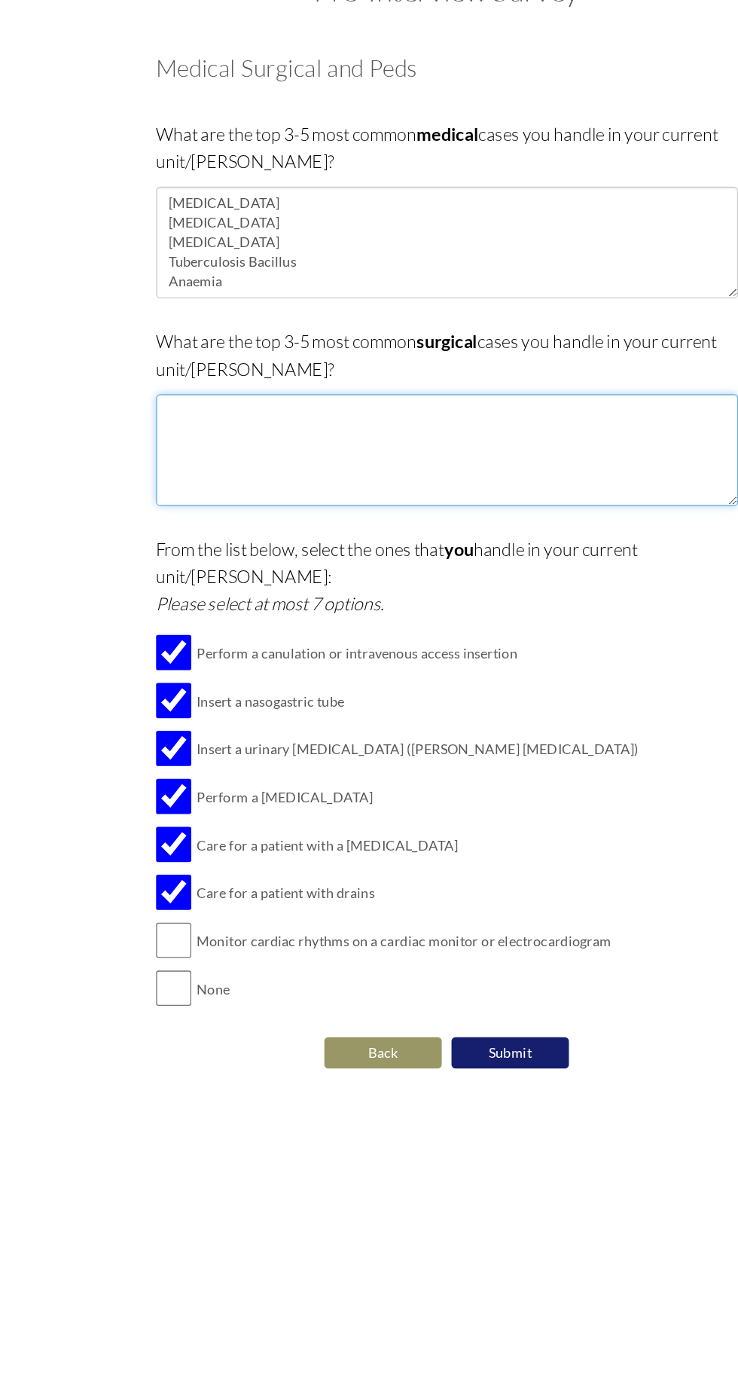
click at [200, 442] on textarea at bounding box center [369, 449] width 448 height 86
type textarea "Head Injury Fractures Diabetic Foot Intestinal Obstruction"
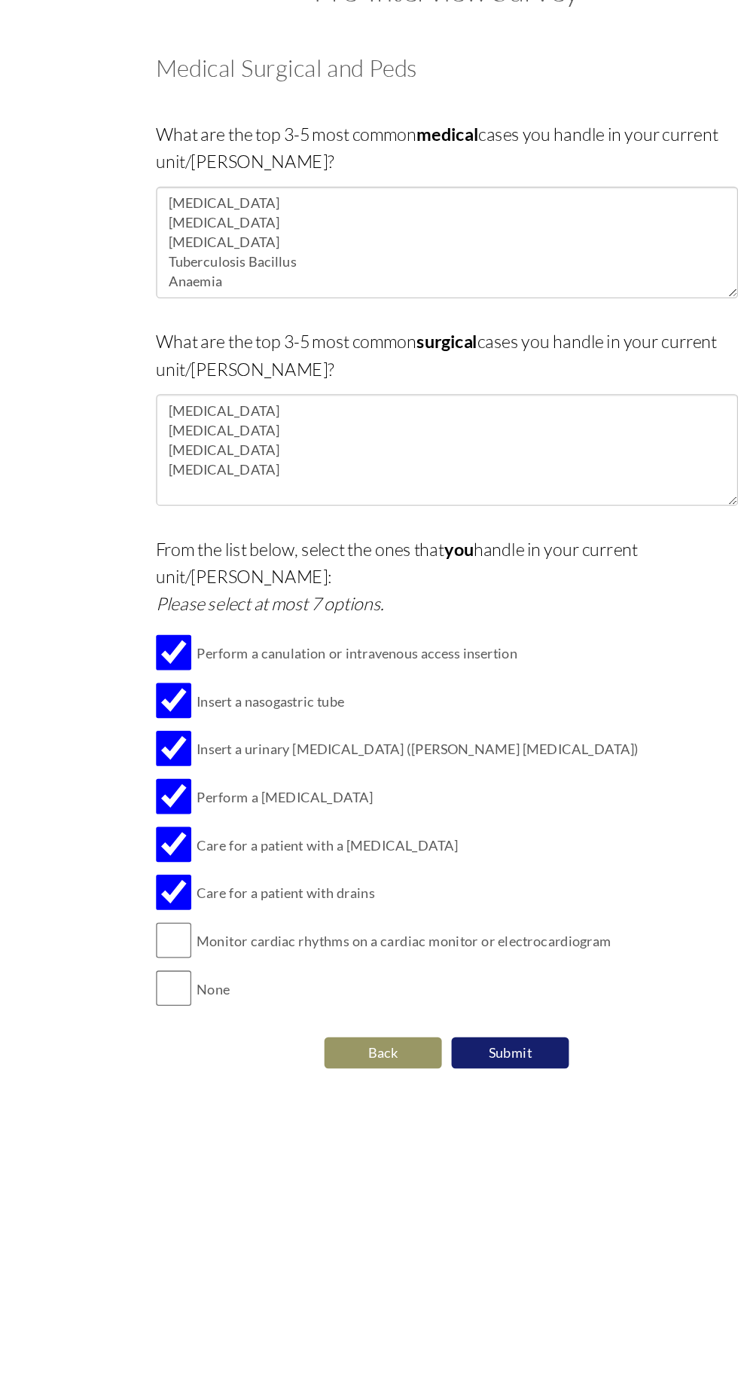
click at [57, 656] on div "Pre-Interview Survey Are you currently in school now? Yes No Have you taken the…" at bounding box center [369, 543] width 708 height 921
click at [75, 604] on div "Pre-Interview Survey Are you currently in school now? Yes No Have you taken the…" at bounding box center [369, 543] width 708 height 921
click at [96, 1018] on div "My Status What is the next step? We would like you to watch the introductory vi…" at bounding box center [369, 748] width 738 height 1390
click at [409, 901] on button "Submit" at bounding box center [418, 914] width 90 height 26
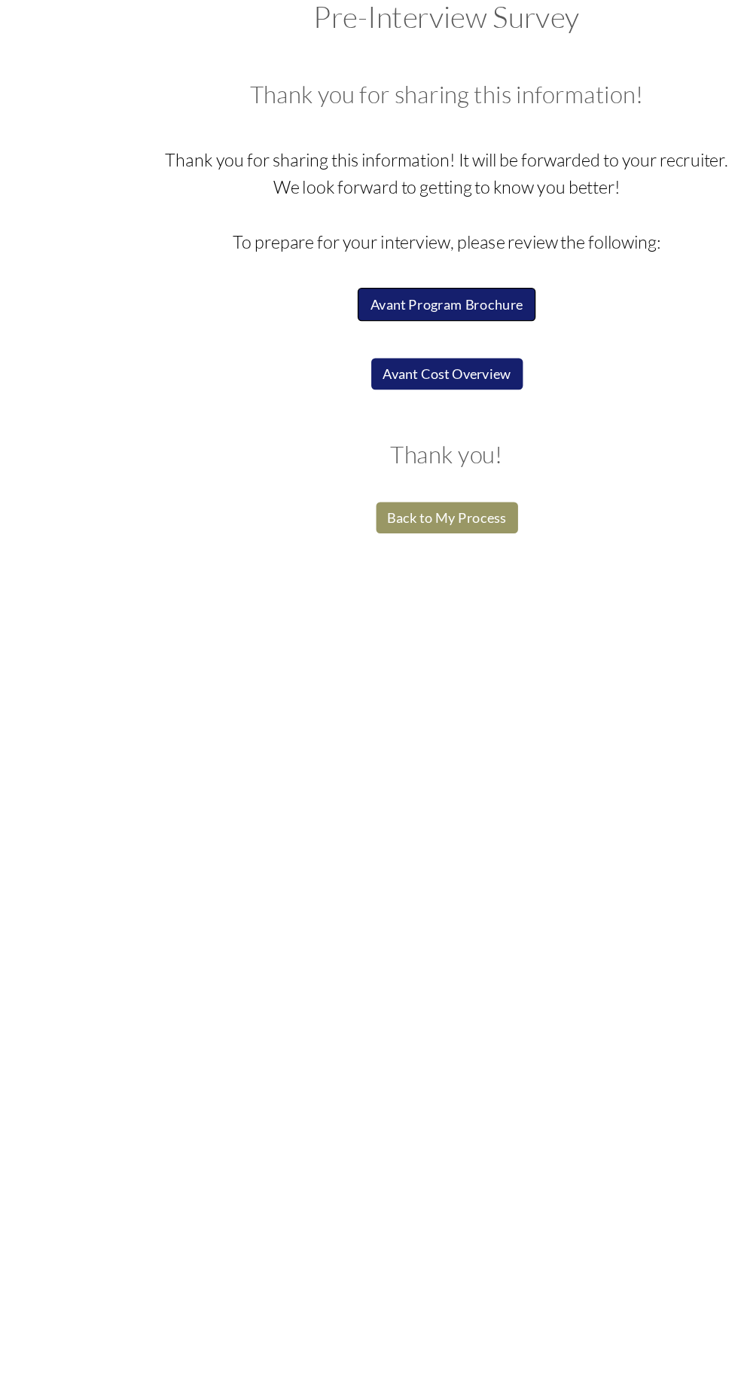
click at [374, 322] on button "Avant Program Brochure" at bounding box center [369, 317] width 137 height 26
